Goal: Task Accomplishment & Management: Use online tool/utility

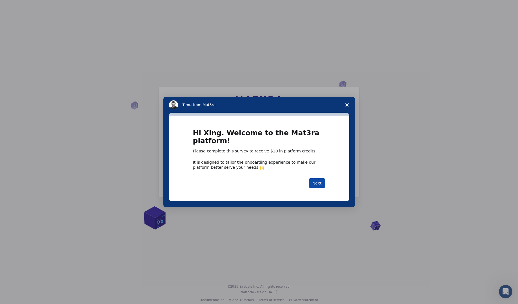
click at [316, 185] on button "Next" at bounding box center [317, 184] width 17 height 10
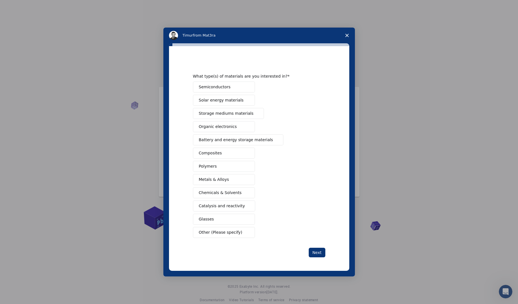
click at [228, 181] on button "Metals & Alloys" at bounding box center [224, 179] width 62 height 11
click at [213, 207] on span "Catalysis and reactivity" at bounding box center [222, 206] width 46 height 6
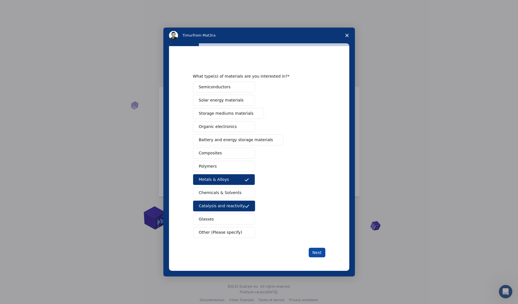
click at [314, 255] on button "Next" at bounding box center [317, 253] width 17 height 10
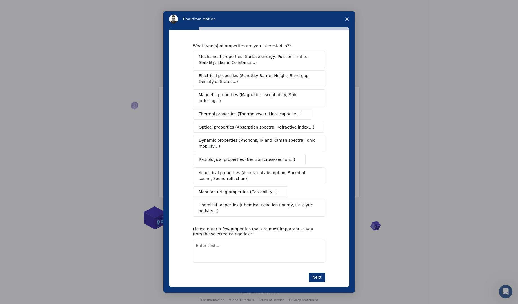
click at [221, 204] on span "Chemical properties (Chemical Reaction Energy, Catalytic activity…)" at bounding box center [257, 208] width 117 height 12
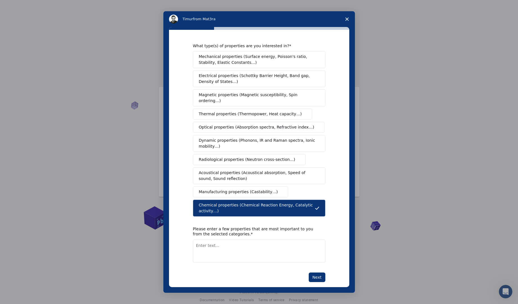
click at [251, 59] on span "Mechanical properties (Surface energy, Poisson's ratio, Stability, Elastic Cons…" at bounding box center [257, 60] width 117 height 12
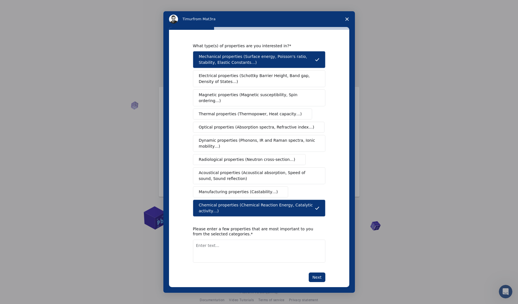
click at [242, 112] on button "Thermal properties (Thermopower, Heat capacity…)" at bounding box center [252, 114] width 119 height 11
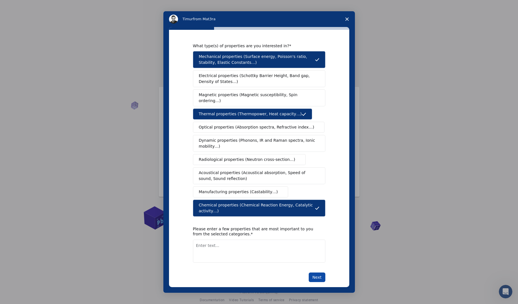
click at [314, 273] on button "Next" at bounding box center [317, 278] width 17 height 10
click at [303, 257] on textarea "Enter text..." at bounding box center [259, 257] width 132 height 23
click at [300, 251] on textarea "To enrich screen reader interactions, please activate Accessibility in Grammarl…" at bounding box center [259, 251] width 132 height 23
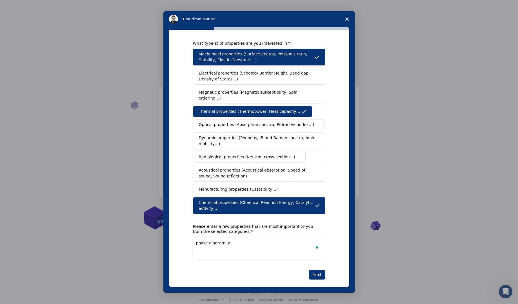
type textarea "phase diagram,"
click at [263, 239] on textarea "surface energy" at bounding box center [259, 248] width 132 height 23
type textarea "surface energy, chemical reaction energy"
click at [320, 273] on button "Next" at bounding box center [317, 275] width 17 height 10
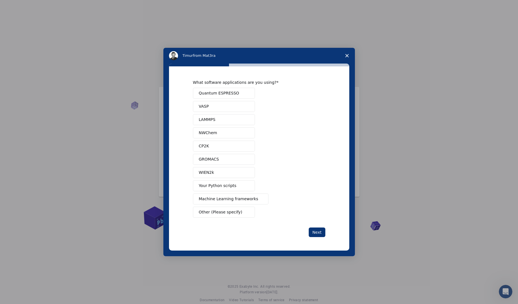
scroll to position [0, 0]
click at [233, 92] on span "Quantum ESPRESSO" at bounding box center [219, 93] width 40 height 6
click at [213, 144] on button "CP2K" at bounding box center [224, 146] width 62 height 11
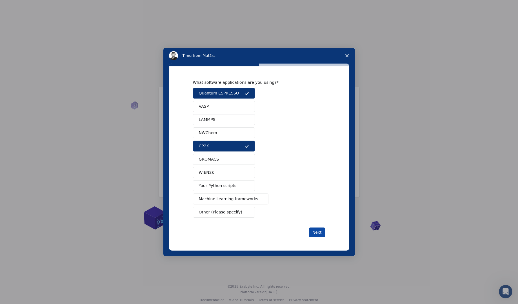
click at [317, 230] on button "Next" at bounding box center [317, 233] width 17 height 10
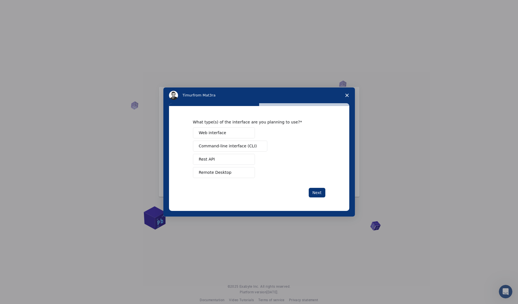
click at [243, 135] on button "Web interface" at bounding box center [224, 133] width 62 height 11
click at [318, 193] on button "Next" at bounding box center [317, 193] width 17 height 10
click at [231, 147] on button "Perform research" at bounding box center [224, 146] width 62 height 11
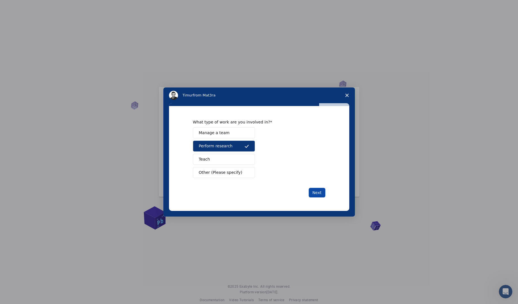
click at [322, 193] on button "Next" at bounding box center [317, 193] width 17 height 10
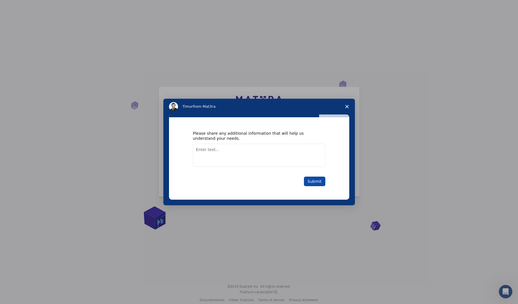
click at [316, 183] on button "Submit" at bounding box center [314, 182] width 21 height 10
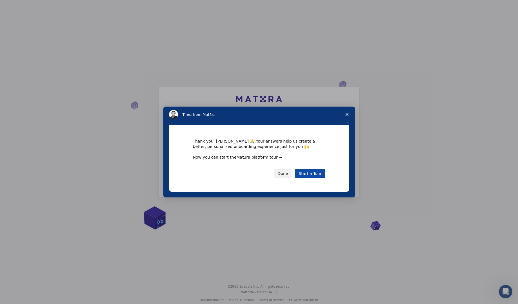
click at [315, 176] on link "Start a Tour" at bounding box center [310, 174] width 30 height 10
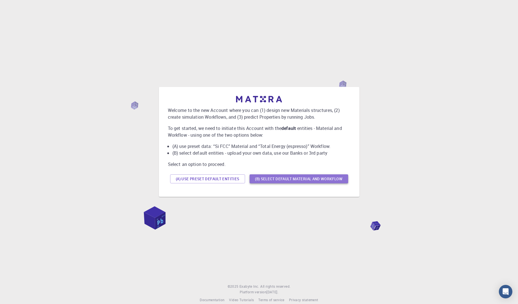
click at [286, 179] on button "(B) Select default material and workflow" at bounding box center [298, 179] width 99 height 9
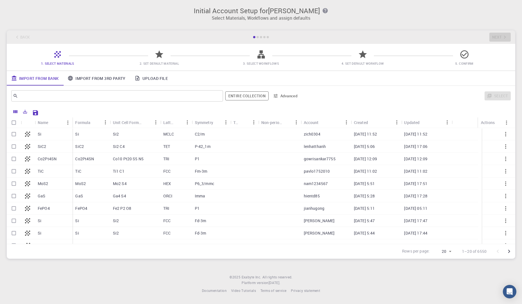
click at [181, 135] on div "MCLC" at bounding box center [176, 134] width 32 height 12
checkbox input "true"
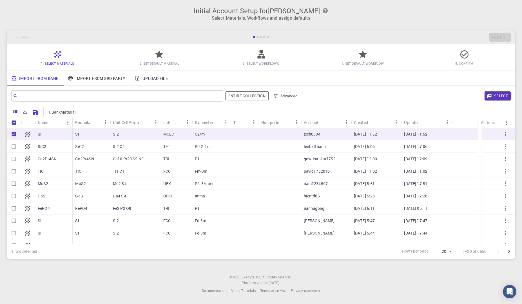
click at [41, 133] on p "Si" at bounding box center [40, 134] width 4 height 6
checkbox input "false"
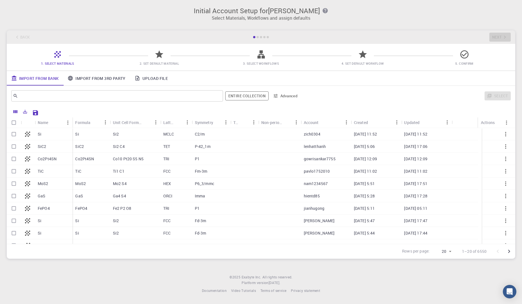
click at [27, 134] on icon at bounding box center [28, 134] width 8 height 8
checkbox input "true"
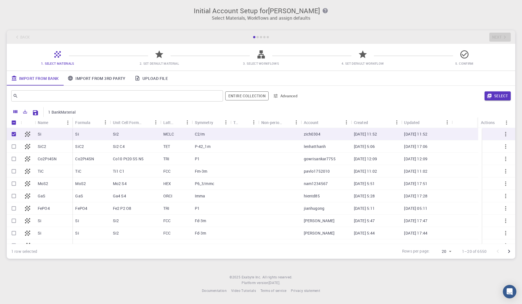
click at [59, 159] on div "Co2Pt4SN" at bounding box center [53, 159] width 37 height 12
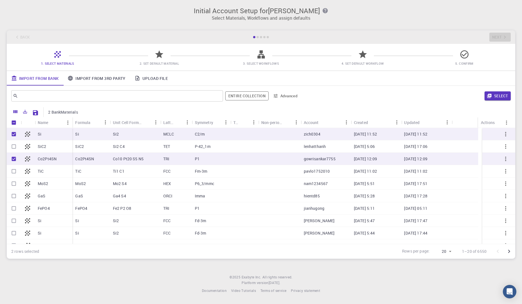
click at [12, 159] on input "Unselect row" at bounding box center [13, 159] width 11 height 11
checkbox input "false"
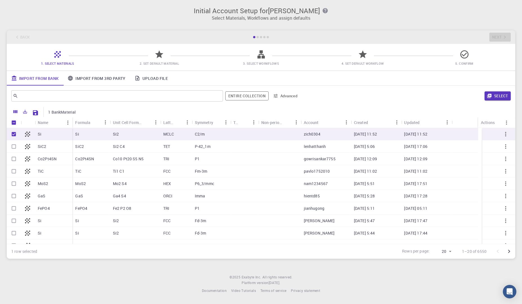
click at [54, 132] on div "Si" at bounding box center [53, 134] width 37 height 12
checkbox input "true"
click at [200, 133] on p "C2/m" at bounding box center [200, 134] width 10 height 6
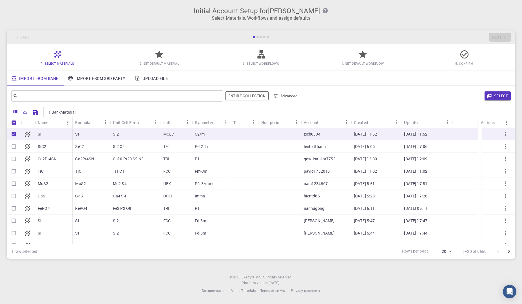
checkbox input "false"
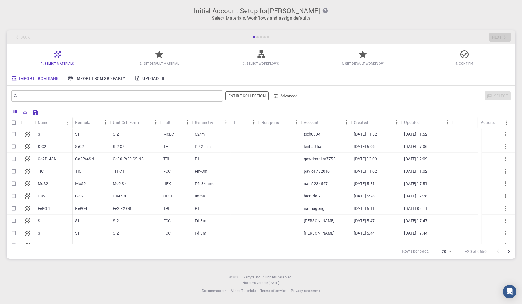
click at [313, 135] on p "zich0304" at bounding box center [312, 134] width 17 height 6
checkbox input "true"
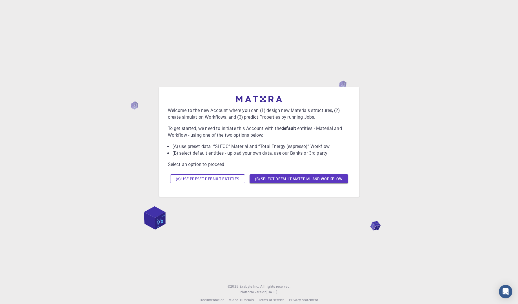
click at [215, 176] on button "(A) Use preset default entities" at bounding box center [207, 179] width 75 height 9
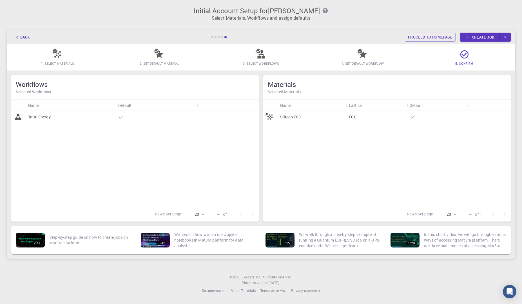
click at [287, 117] on p "Silicon FCC" at bounding box center [290, 117] width 21 height 6
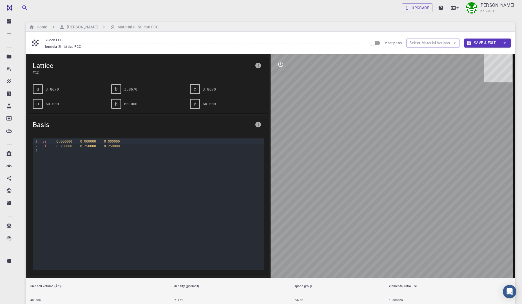
click at [383, 183] on div at bounding box center [393, 166] width 245 height 224
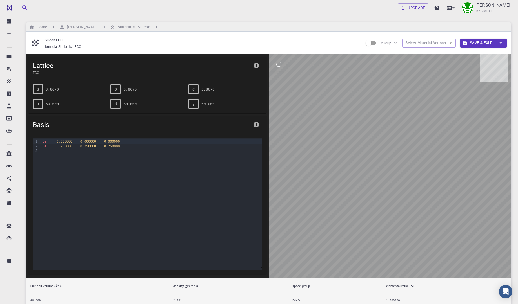
drag, startPoint x: 409, startPoint y: 179, endPoint x: 400, endPoint y: 182, distance: 9.1
click at [400, 182] on div at bounding box center [390, 166] width 243 height 224
drag, startPoint x: 403, startPoint y: 181, endPoint x: 415, endPoint y: 179, distance: 12.6
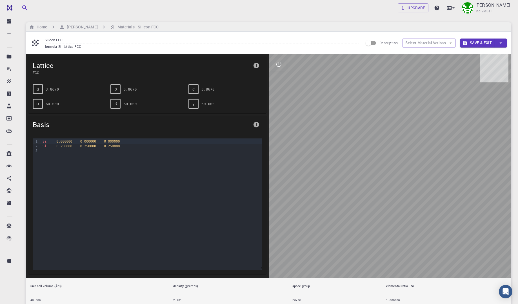
click at [415, 179] on div at bounding box center [390, 166] width 243 height 224
click at [281, 65] on icon "interactive" at bounding box center [278, 64] width 7 height 7
click at [276, 78] on icon "view" at bounding box center [279, 78] width 6 height 4
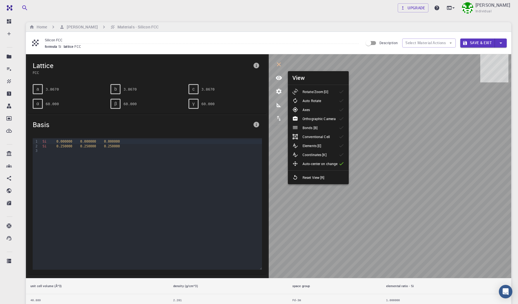
click at [308, 94] on p "Rotate/Zoom [O]" at bounding box center [315, 91] width 26 height 5
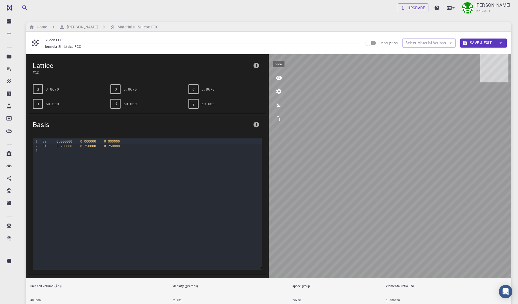
click at [280, 78] on icon "view" at bounding box center [278, 78] width 7 height 7
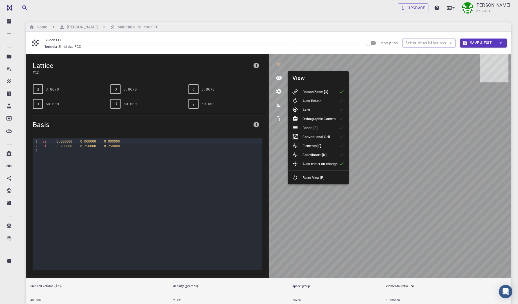
click at [316, 128] on p "Bonds [B]" at bounding box center [309, 127] width 15 height 5
click at [319, 139] on p "Conventional Cell" at bounding box center [315, 136] width 27 height 5
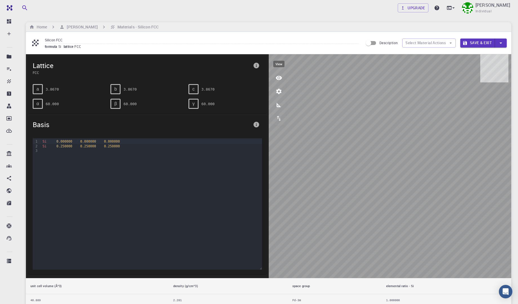
click at [280, 79] on icon "view" at bounding box center [279, 78] width 6 height 4
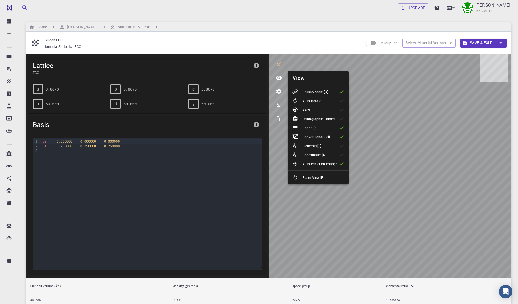
click at [319, 147] on p "Elements [E]" at bounding box center [311, 145] width 19 height 5
click at [318, 153] on p "Coordinates [K]" at bounding box center [314, 154] width 24 height 5
click at [280, 91] on icon "parameters" at bounding box center [278, 91] width 5 height 5
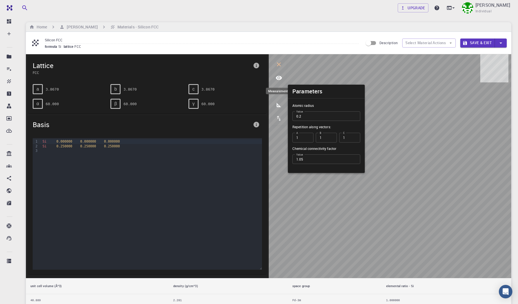
click at [280, 105] on icon "measurements" at bounding box center [278, 105] width 7 height 7
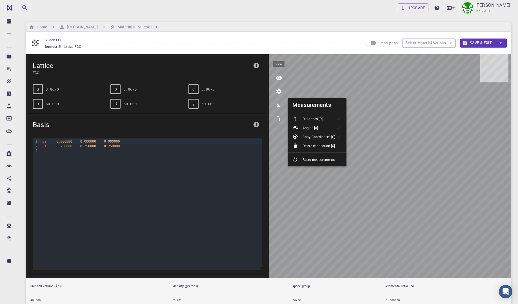
click at [279, 81] on icon "view" at bounding box center [278, 78] width 7 height 7
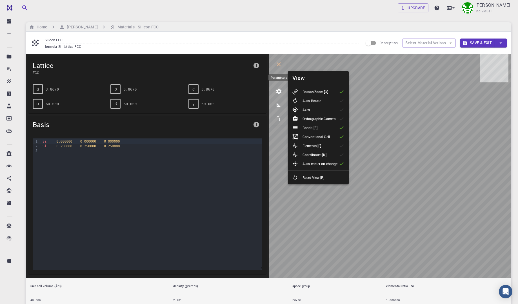
click at [276, 92] on icon "parameters" at bounding box center [278, 91] width 5 height 5
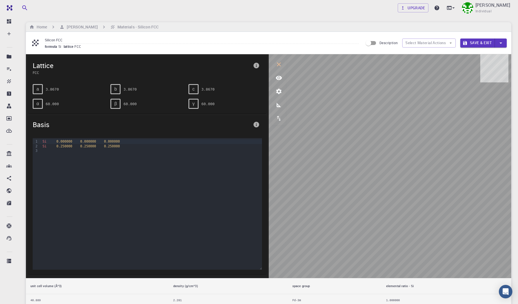
click at [396, 30] on div "Home Xing Wang Materials - Silicon FCC" at bounding box center [268, 27] width 485 height 10
click at [390, 18] on div "Upgrade Xing Wang Individual Home Xing Wang Materials - Silicon FCC Silicon FCC…" at bounding box center [268, 232] width 499 height 465
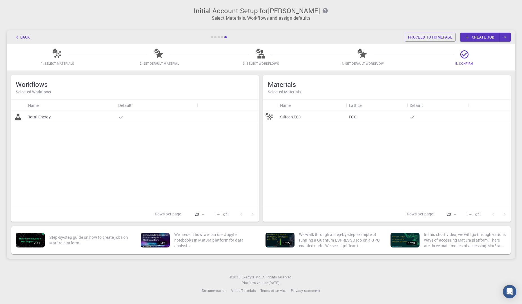
click at [62, 120] on div "Total Energy" at bounding box center [70, 117] width 90 height 12
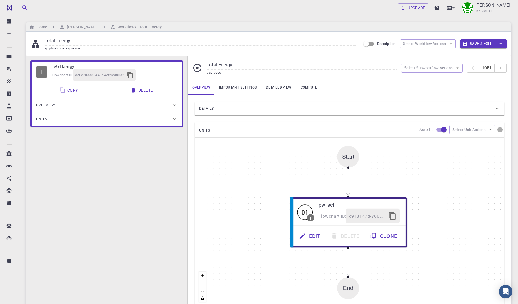
drag, startPoint x: 349, startPoint y: 156, endPoint x: 332, endPoint y: 161, distance: 18.2
click at [342, 160] on div "Start" at bounding box center [348, 157] width 12 height 6
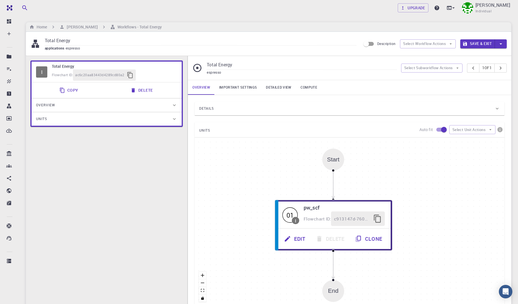
click at [332, 160] on div "Start" at bounding box center [333, 160] width 12 height 6
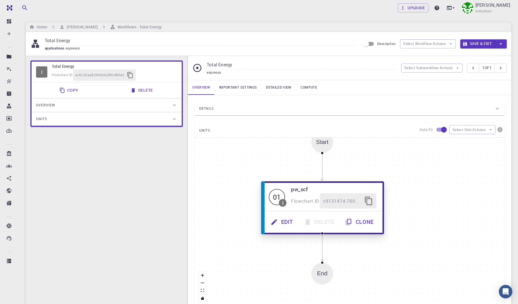
drag, startPoint x: 312, startPoint y: 209, endPoint x: 302, endPoint y: 191, distance: 21.0
click at [302, 191] on h6 "pw_scf" at bounding box center [333, 189] width 85 height 8
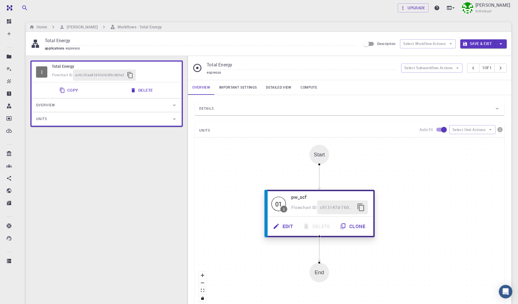
click at [287, 227] on button "Edit" at bounding box center [284, 227] width 30 height 14
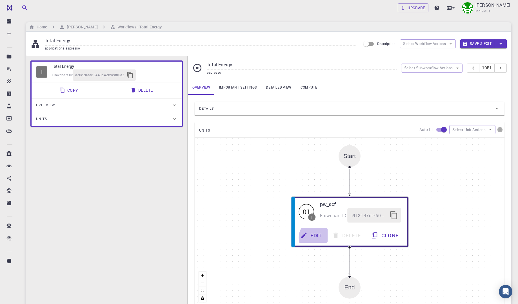
click at [239, 92] on link "Important settings" at bounding box center [238, 87] width 47 height 15
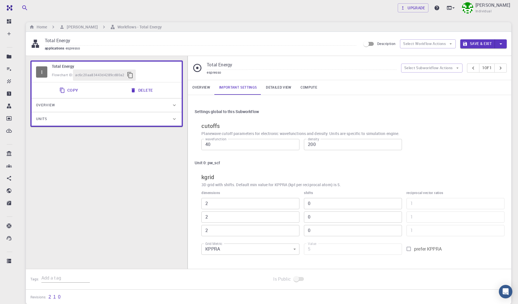
click at [280, 82] on link "Detailed view" at bounding box center [278, 87] width 34 height 15
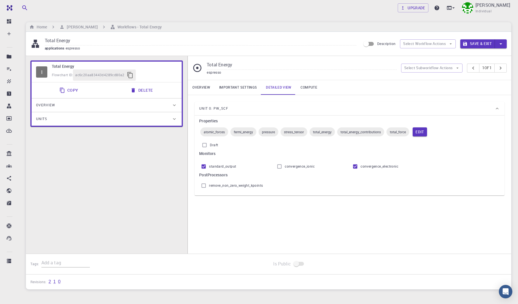
click at [312, 88] on link "Compute" at bounding box center [309, 87] width 26 height 15
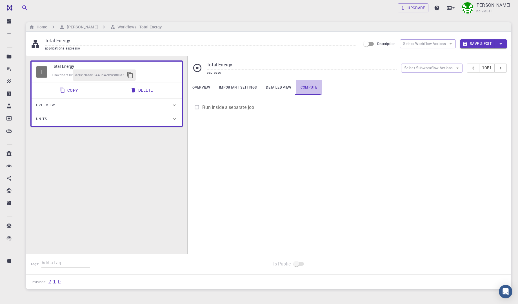
click at [296, 89] on link "Compute" at bounding box center [309, 87] width 26 height 15
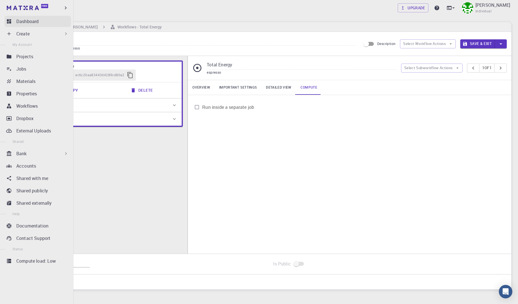
click at [22, 23] on p "Dashboard" at bounding box center [27, 21] width 22 height 7
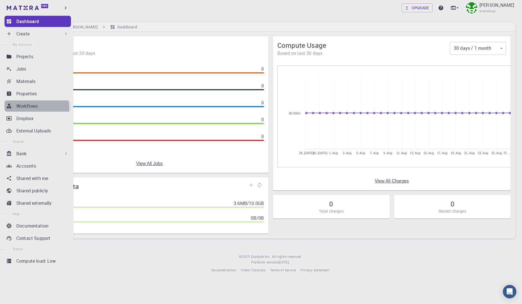
click at [36, 108] on p "Workflows" at bounding box center [26, 106] width 21 height 7
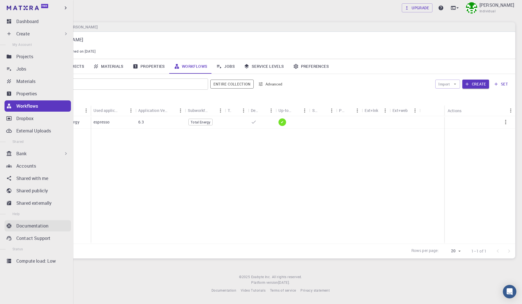
click at [42, 225] on p "Documentation" at bounding box center [32, 226] width 32 height 7
click at [12, 9] on img at bounding box center [11, 8] width 8 height 6
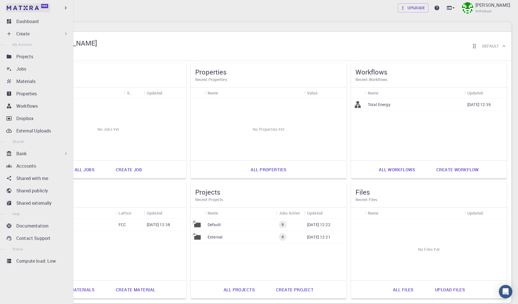
click at [12, 11] on link "Free" at bounding box center [28, 7] width 45 height 9
click at [23, 24] on p "Dashboard" at bounding box center [27, 21] width 22 height 7
